Goal: Task Accomplishment & Management: Use online tool/utility

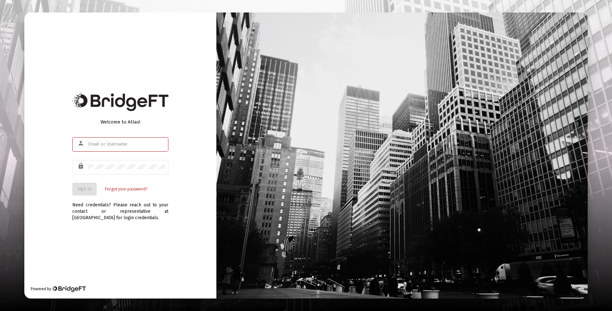
click at [113, 145] on input "text" at bounding box center [126, 144] width 77 height 5
click at [79, 141] on mat-icon "person" at bounding box center [81, 144] width 8 height 8
drag, startPoint x: 94, startPoint y: 145, endPoint x: 62, endPoint y: 156, distance: 33.7
click at [62, 156] on div "Welcome to Atlas! person lock Sign In Forgot your password? Need credentials? P…" at bounding box center [120, 155] width 192 height 286
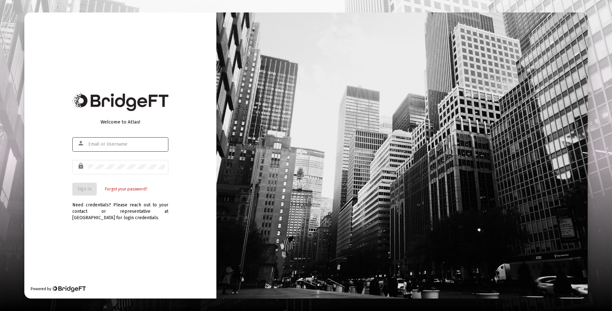
click at [127, 141] on div at bounding box center [126, 144] width 77 height 16
type input "d"
type input "[EMAIL_ADDRESS][DOMAIN_NAME]"
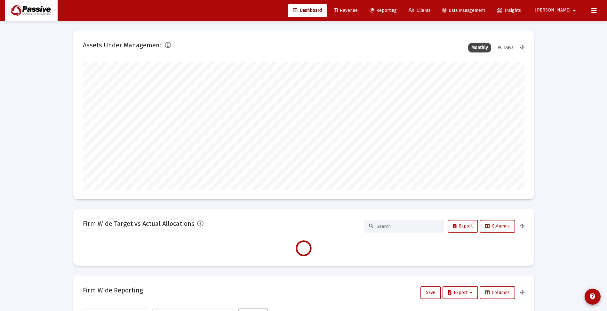
scroll to position [128, 238]
type input "[DATE]"
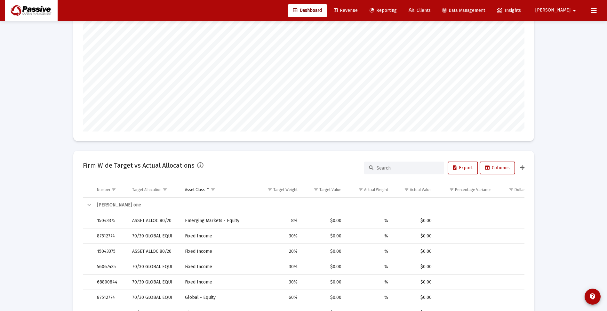
scroll to position [0, 0]
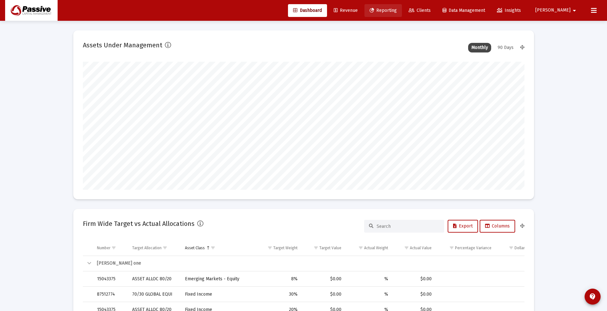
click at [397, 10] on span "Reporting" at bounding box center [383, 10] width 27 height 5
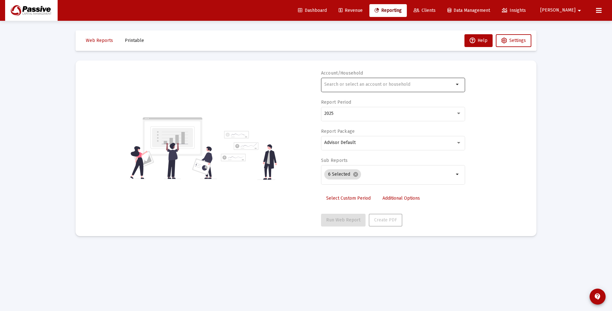
click at [392, 84] on input "text" at bounding box center [389, 84] width 130 height 5
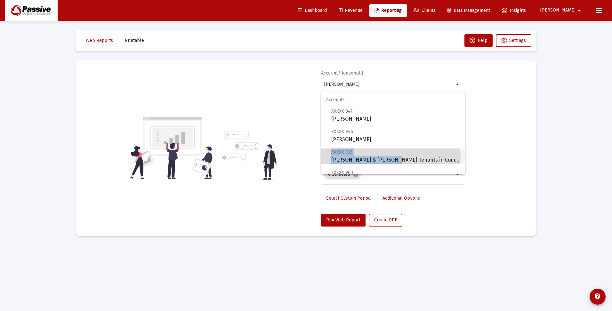
click at [386, 156] on span "XXXXX 393 [PERSON_NAME] & [PERSON_NAME] Tenants in Common" at bounding box center [395, 156] width 129 height 16
type input "[PERSON_NAME] & [PERSON_NAME] Tenants in Common"
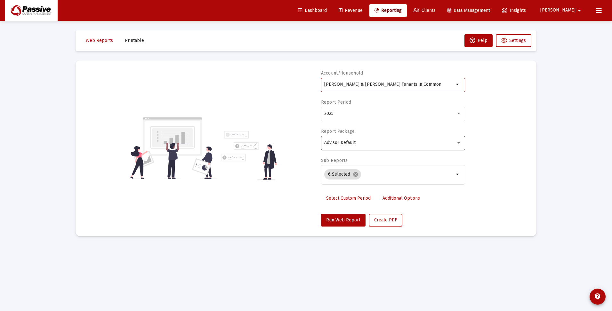
click at [350, 146] on div "Advisor Default" at bounding box center [392, 143] width 137 height 16
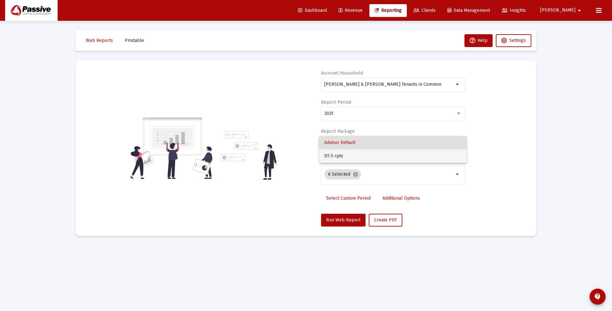
click at [348, 154] on span "DT-5 rpts" at bounding box center [392, 155] width 137 height 13
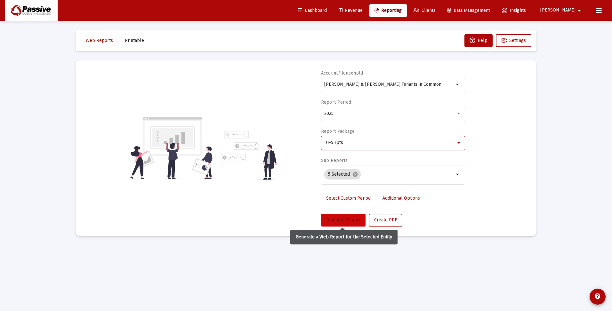
click at [347, 221] on span "Run Web Report" at bounding box center [343, 219] width 34 height 5
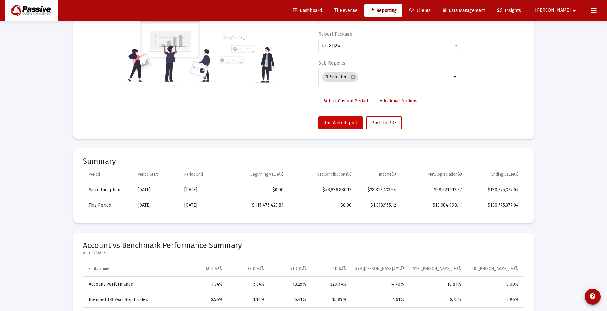
scroll to position [128, 0]
